Goal: Information Seeking & Learning: Compare options

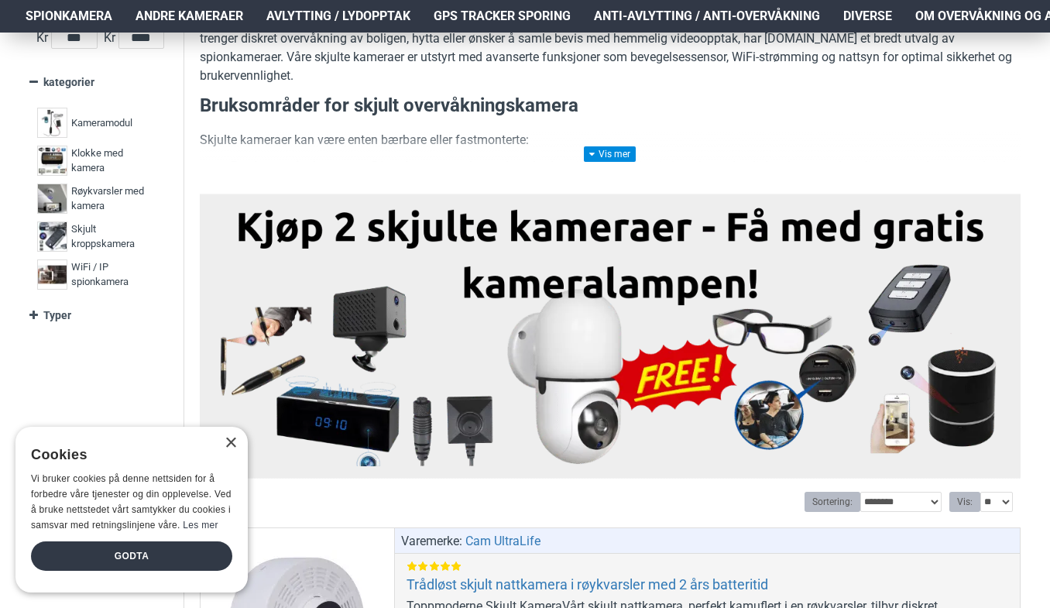
scroll to position [341, 0]
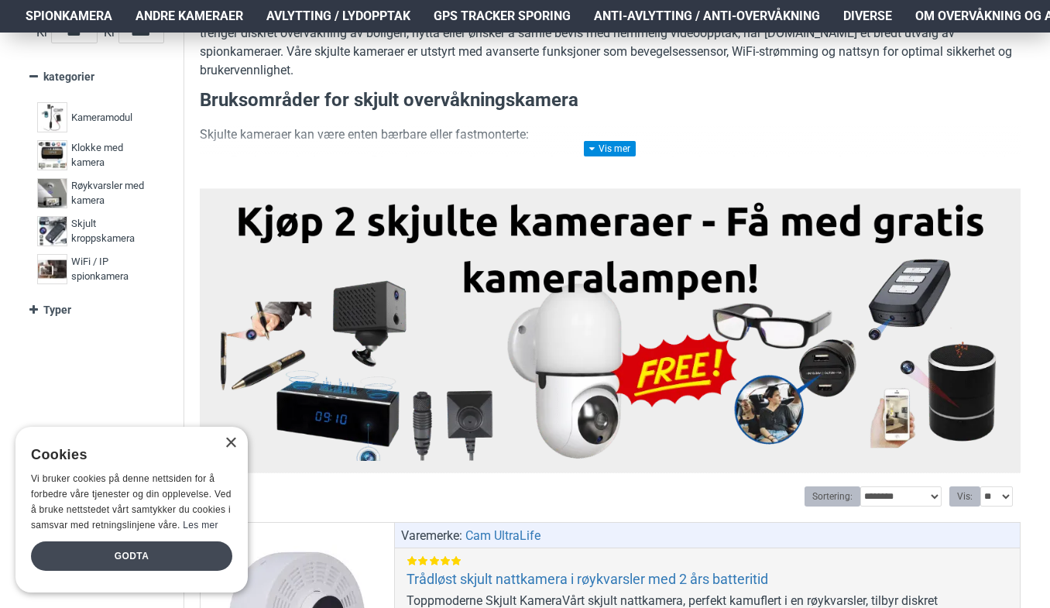
click at [130, 556] on div "Godta" at bounding box center [131, 555] width 201 height 29
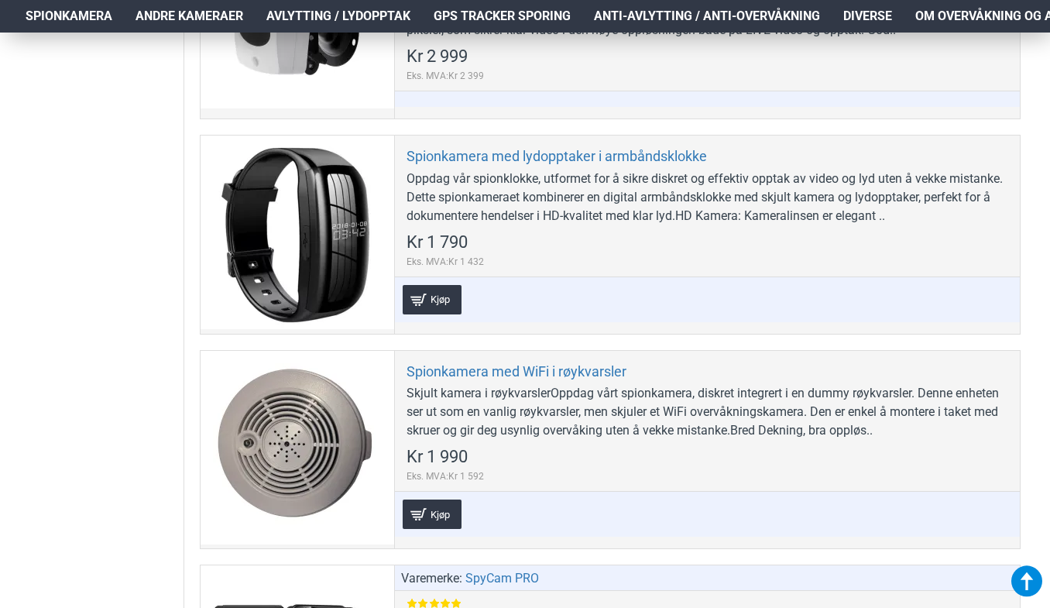
scroll to position [5669, 0]
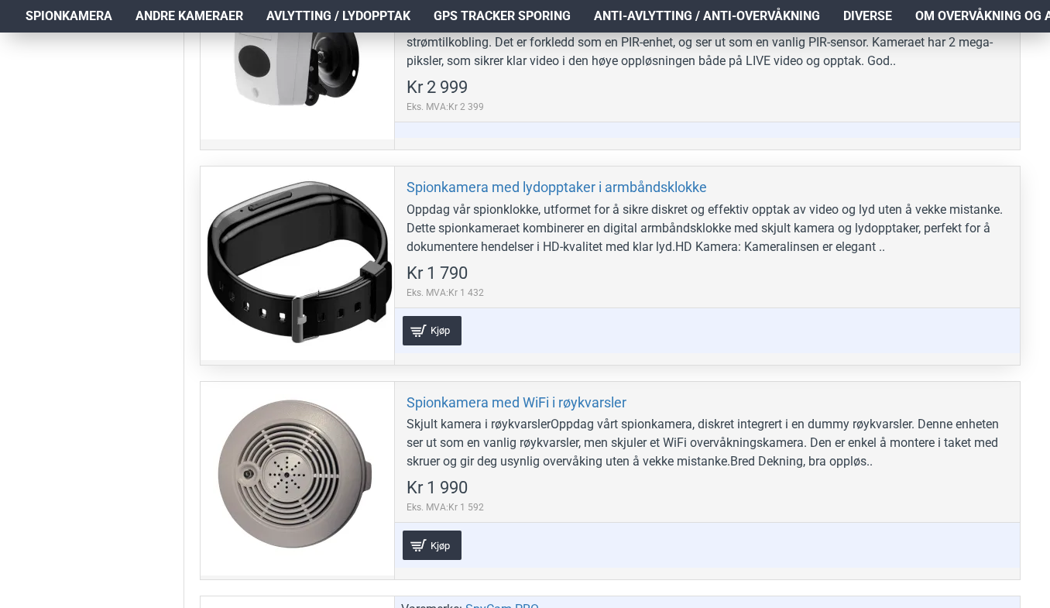
click at [479, 200] on div "Spionkamera med lydopptaker i armbåndsklokke Oppdag vår spionklokke, utformet f…" at bounding box center [707, 265] width 626 height 197
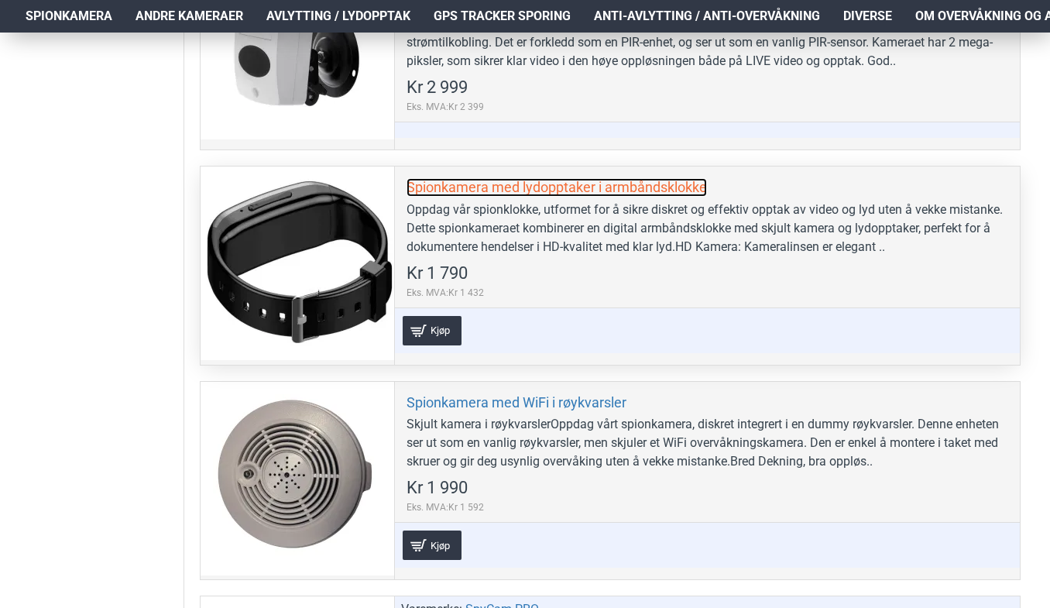
click at [480, 192] on link "Spionkamera med lydopptaker i armbåndsklokke" at bounding box center [557, 187] width 301 height 18
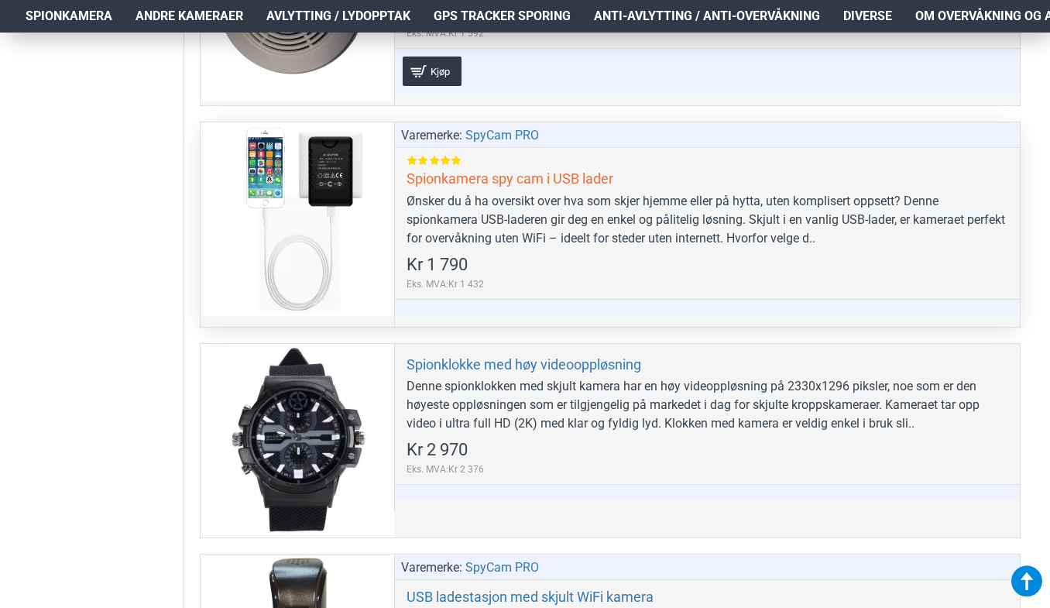
scroll to position [6132, 0]
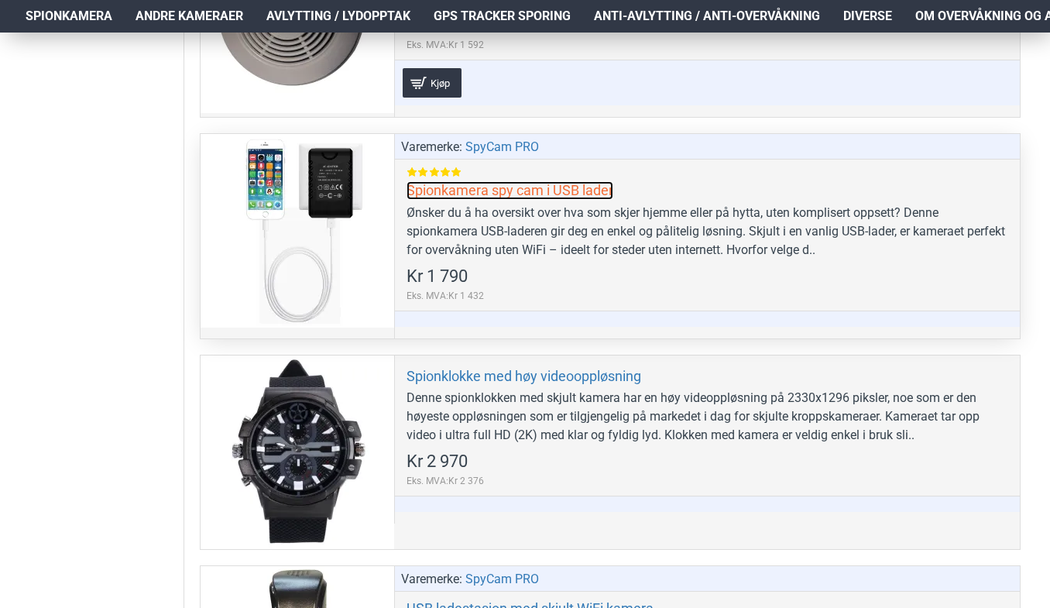
click at [465, 190] on link "Spionkamera spy cam i USB lader" at bounding box center [510, 190] width 207 height 18
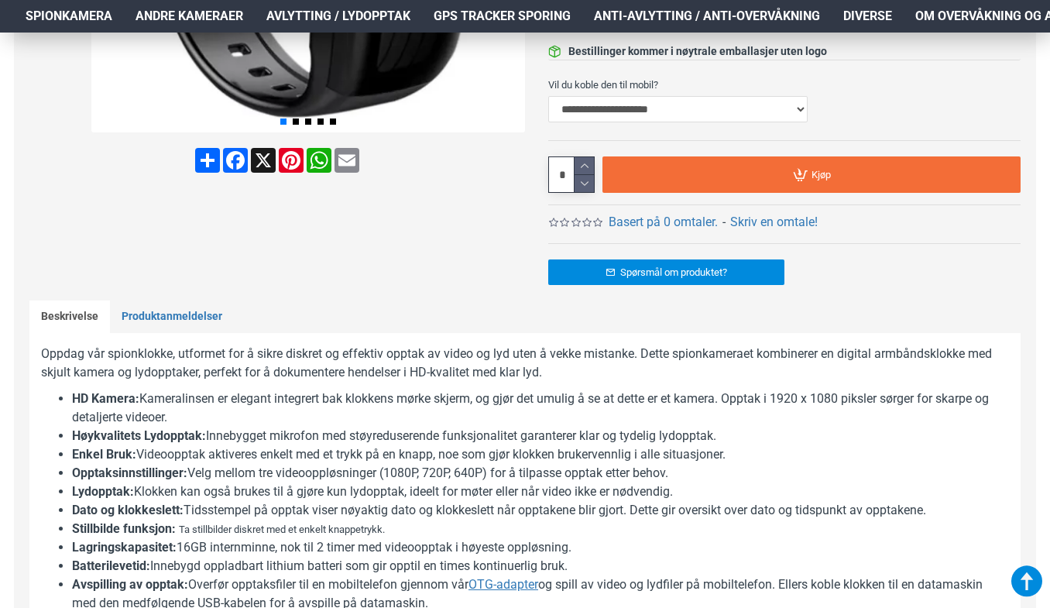
scroll to position [527, 0]
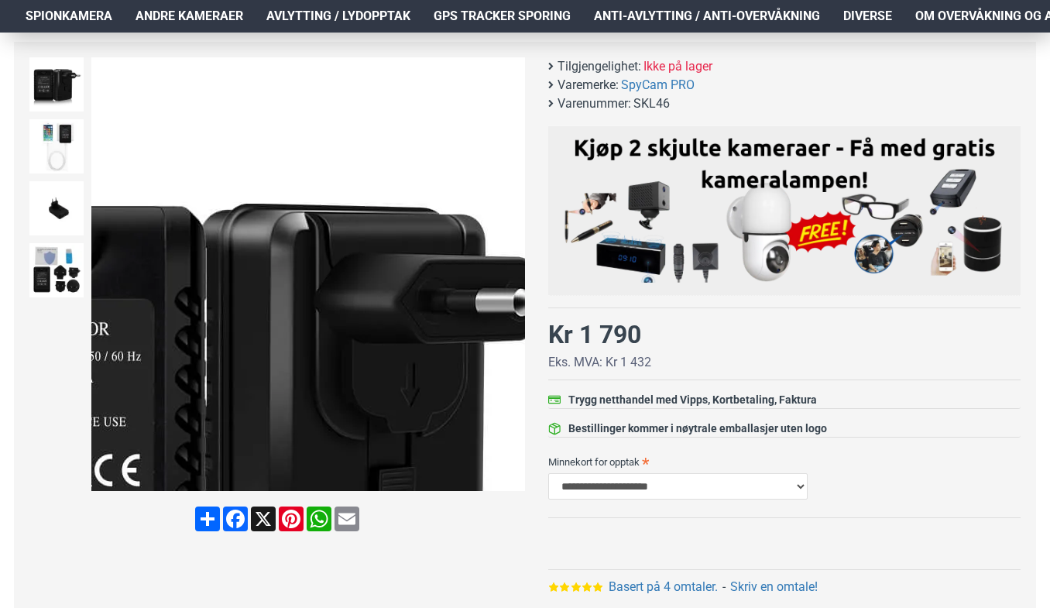
scroll to position [217, 0]
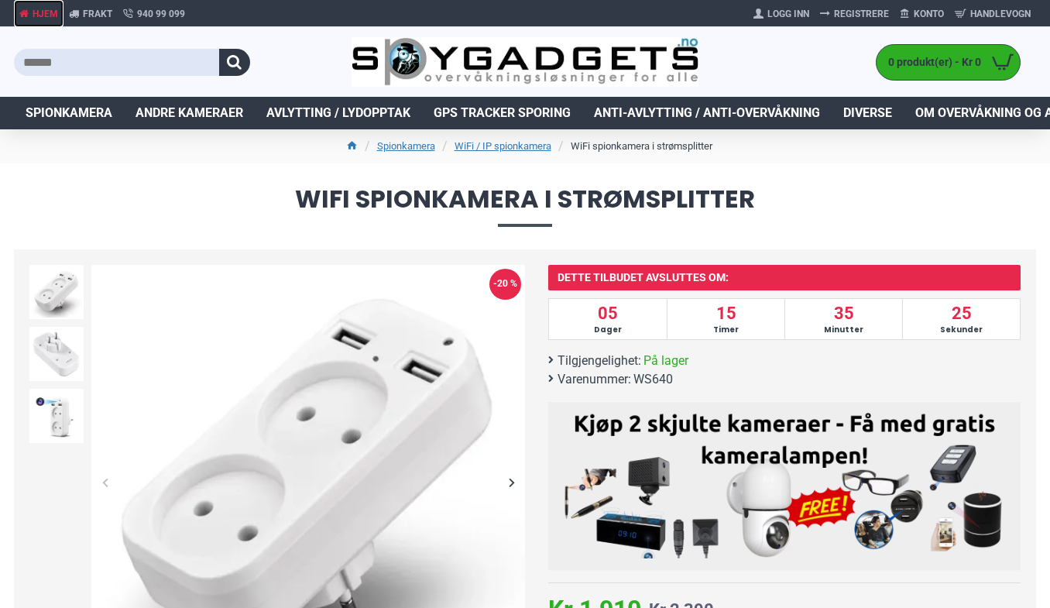
click at [46, 24] on link "Hjem" at bounding box center [39, 13] width 50 height 27
